Goal: Check status: Check status

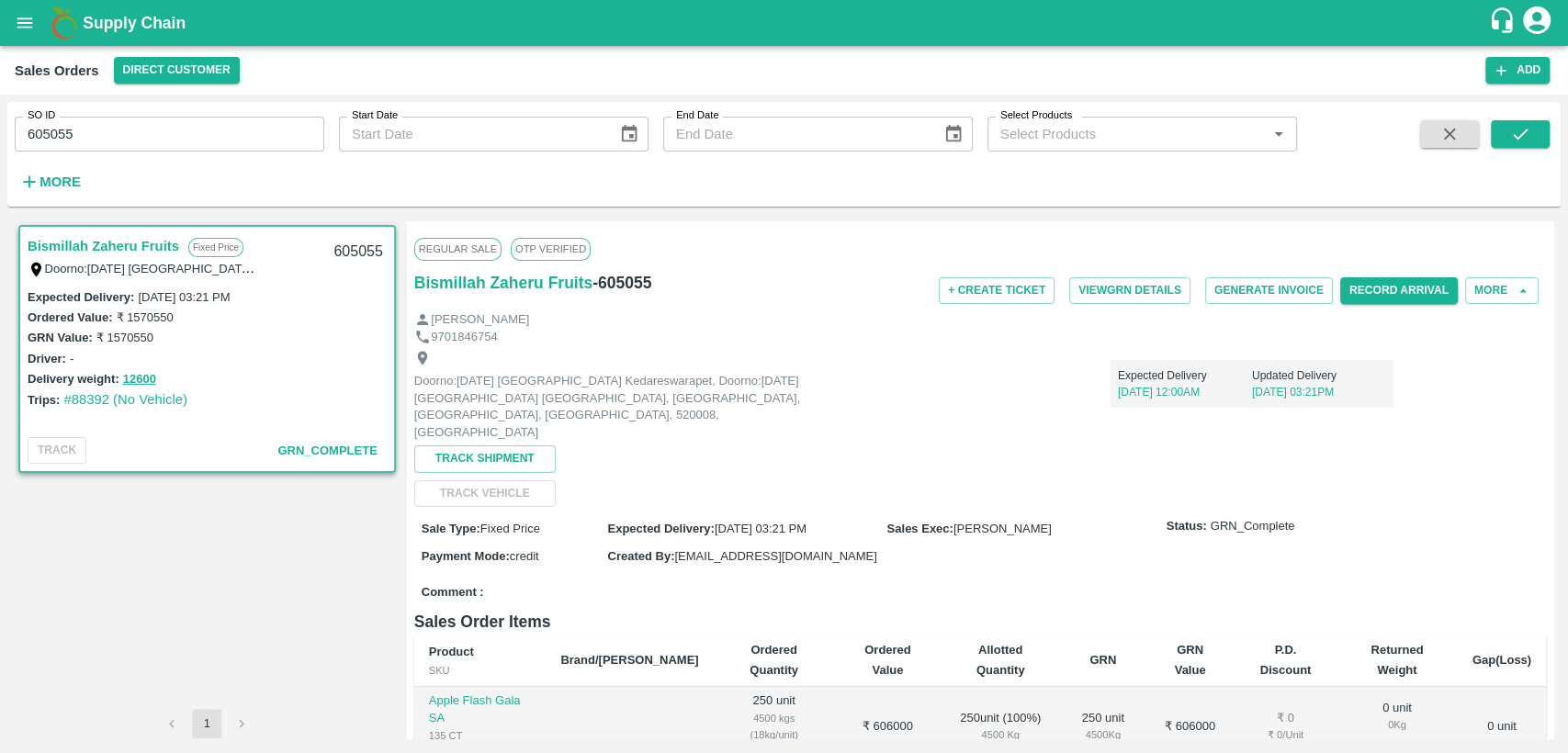
scroll to position [261, 0]
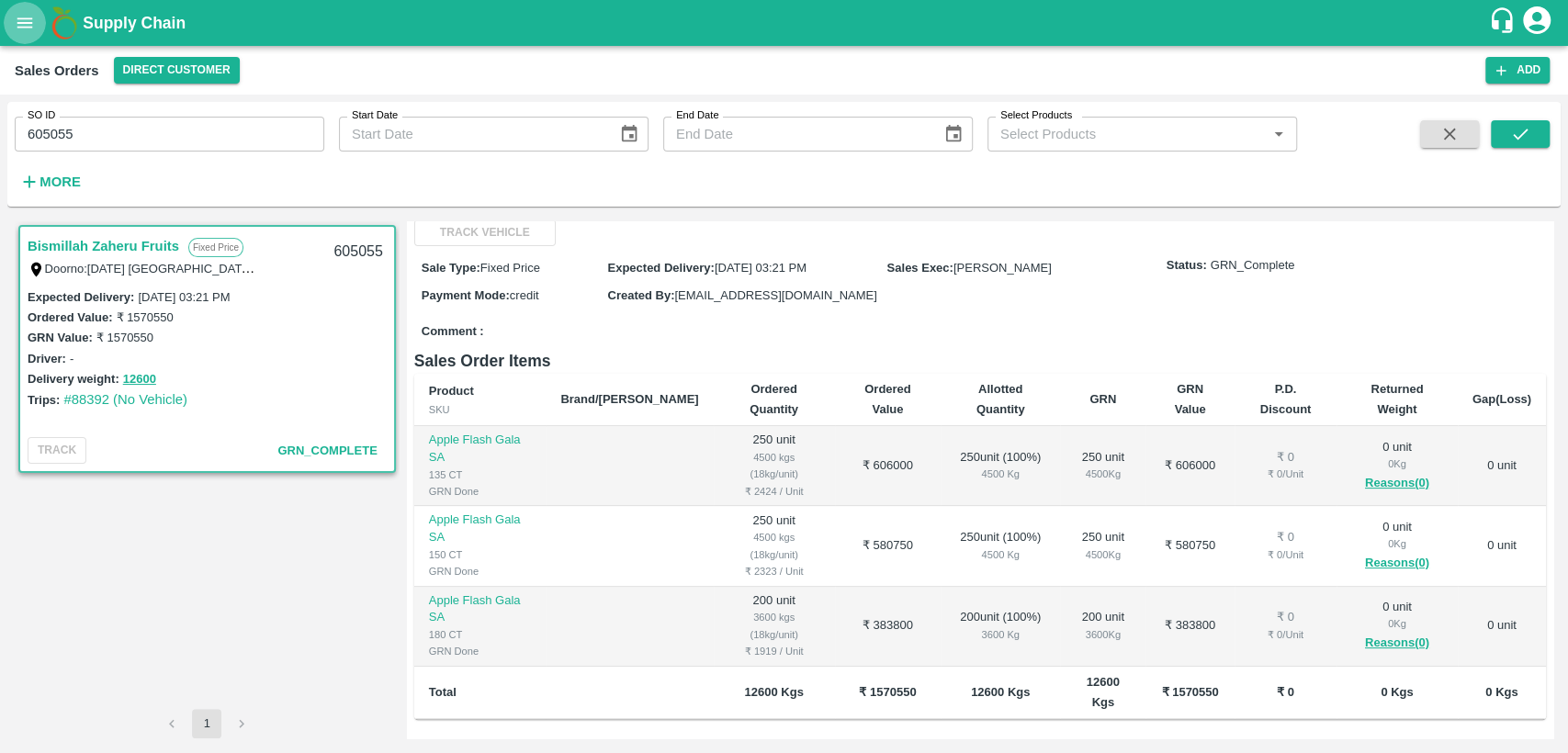
click at [28, 24] on icon "open drawer" at bounding box center [25, 23] width 20 height 20
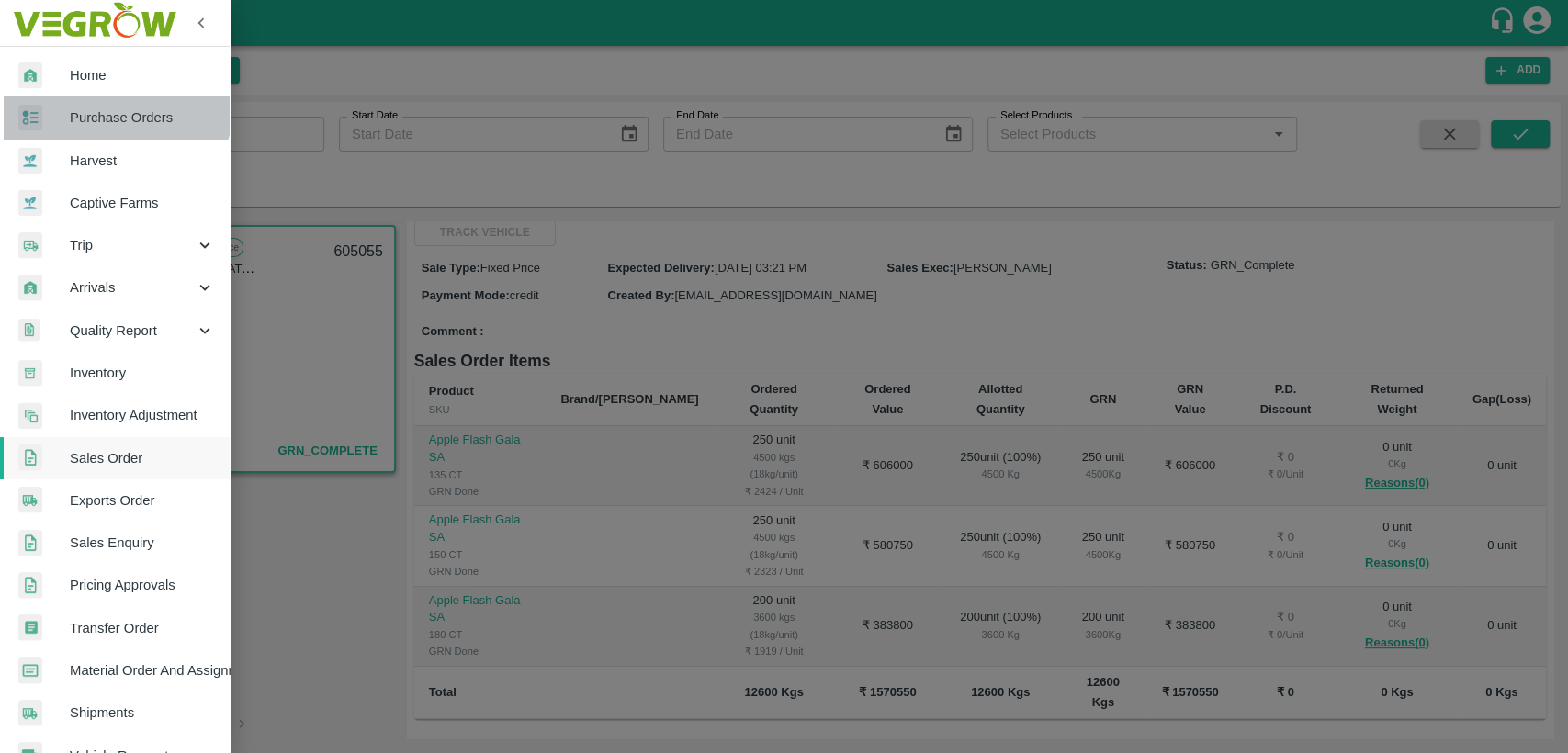
click at [114, 105] on link "Purchase Orders" at bounding box center [115, 117] width 229 height 43
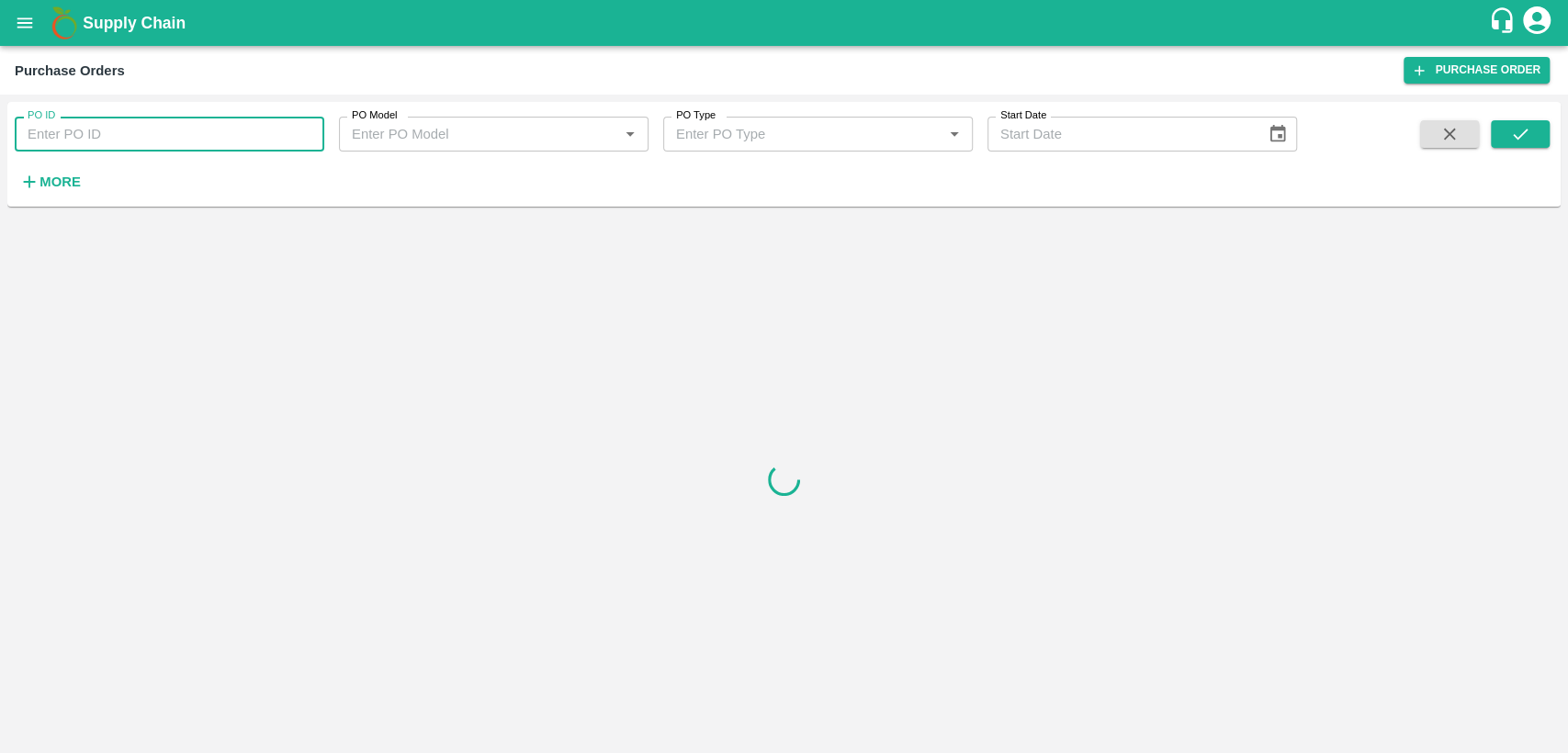
paste input "PO-176916"
click at [84, 142] on input "PO-176916" at bounding box center [169, 134] width 310 height 35
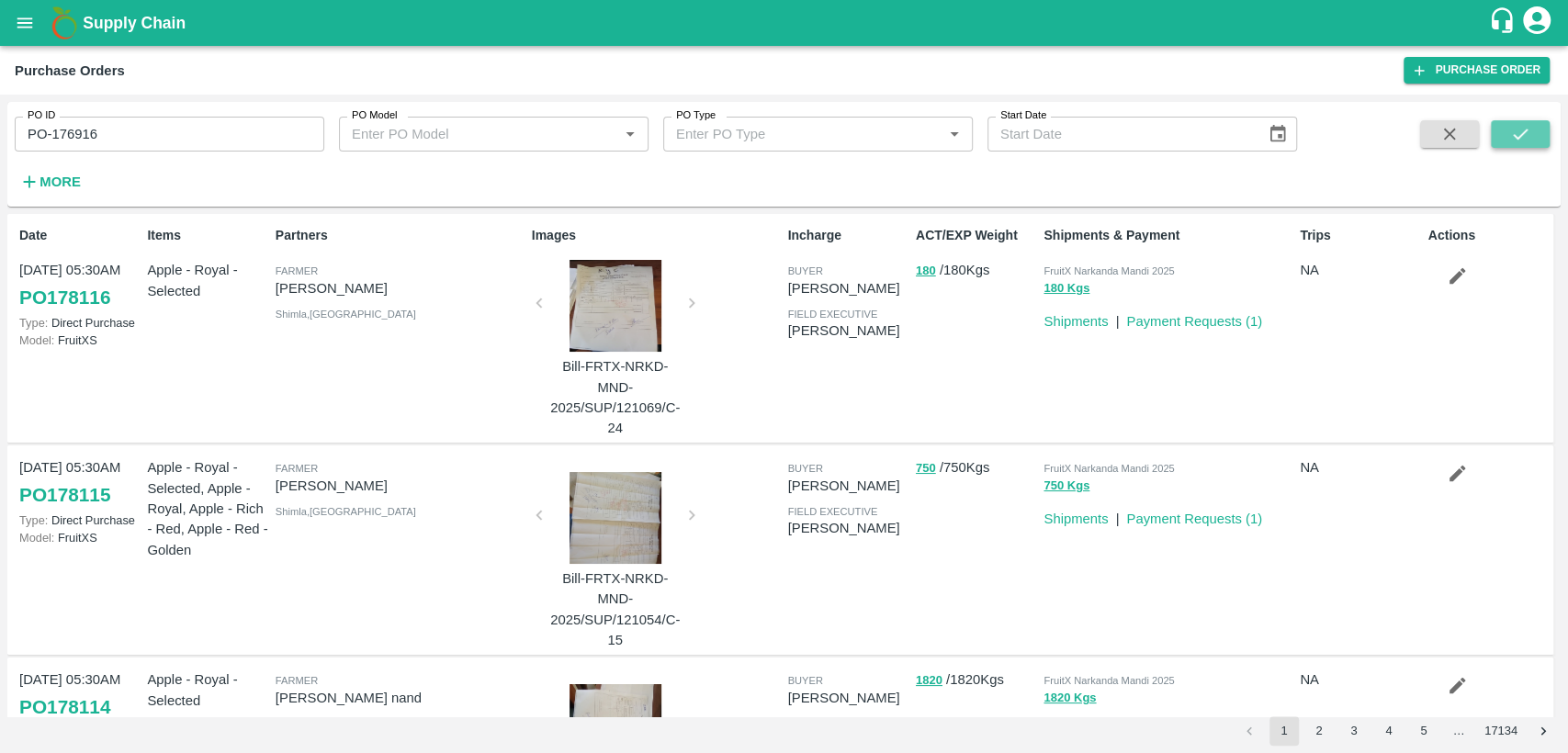
click at [1516, 127] on icon "submit" at bounding box center [1520, 134] width 20 height 20
click at [1528, 129] on icon "submit" at bounding box center [1520, 134] width 20 height 20
click at [37, 135] on input "PO-176916" at bounding box center [169, 134] width 310 height 35
click at [31, 135] on input "-176916" at bounding box center [169, 134] width 310 height 35
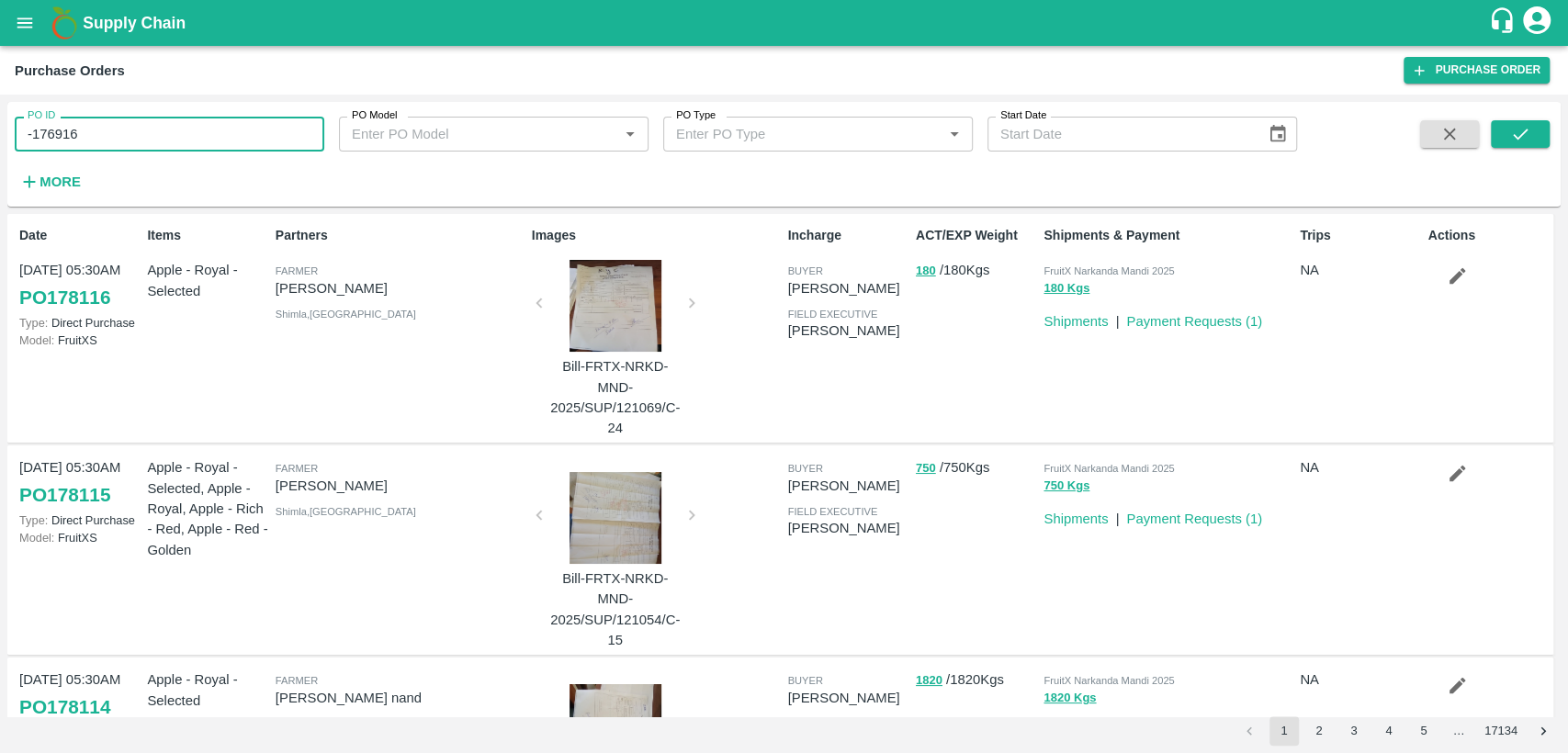
click at [31, 135] on input "-176916" at bounding box center [169, 134] width 310 height 35
click at [28, 135] on input "-176916" at bounding box center [169, 134] width 310 height 35
type input "176916"
click at [1535, 126] on button "submit" at bounding box center [1520, 134] width 59 height 28
